Goal: Navigation & Orientation: Go to known website

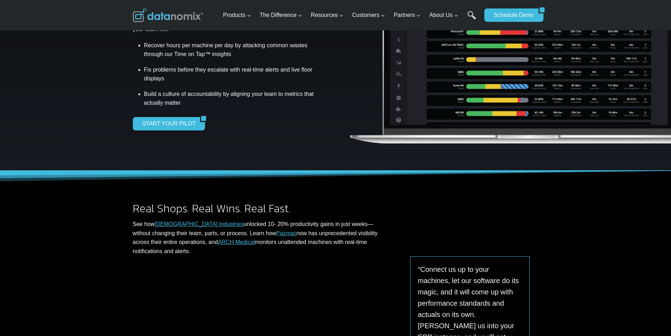
scroll to position [147, 0]
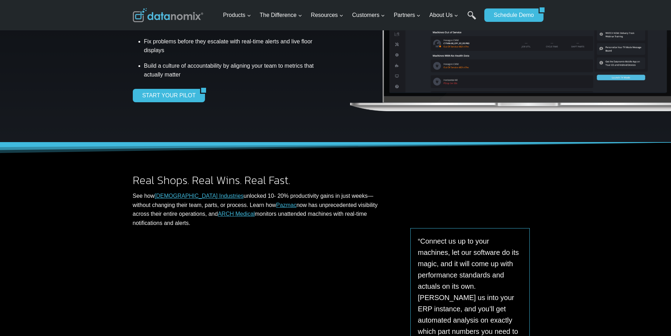
click at [161, 22] on img at bounding box center [168, 15] width 70 height 14
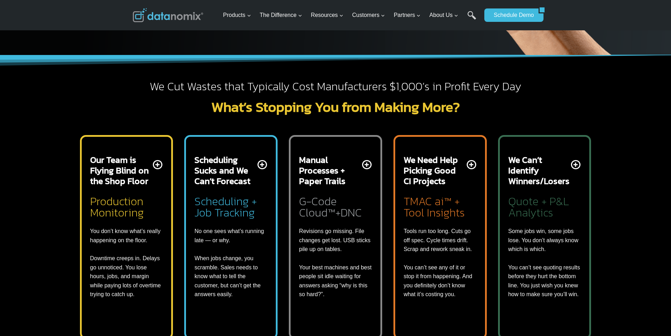
scroll to position [205, 0]
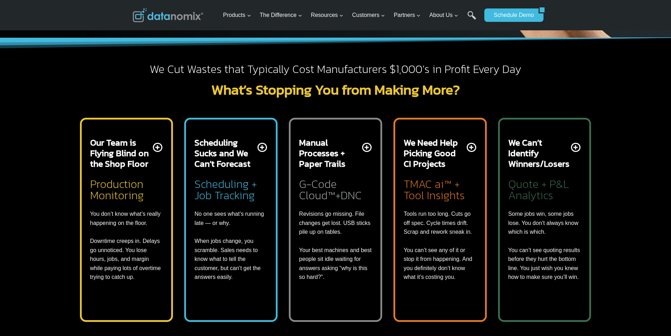
click at [148, 22] on img at bounding box center [168, 15] width 70 height 14
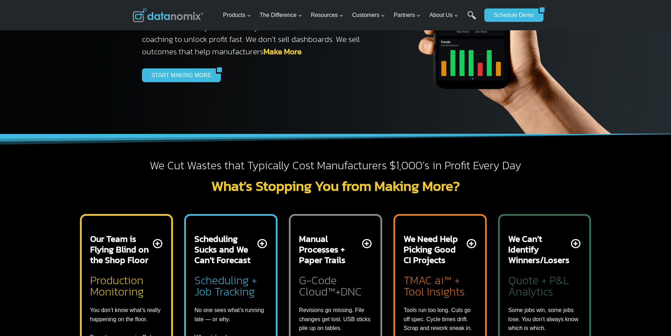
scroll to position [117, 0]
